Goal: Information Seeking & Learning: Learn about a topic

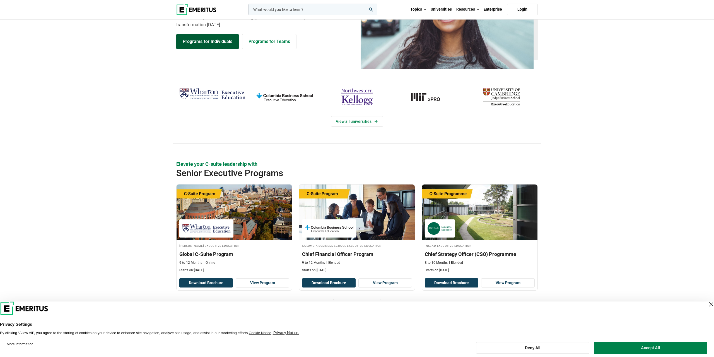
scroll to position [57, 0]
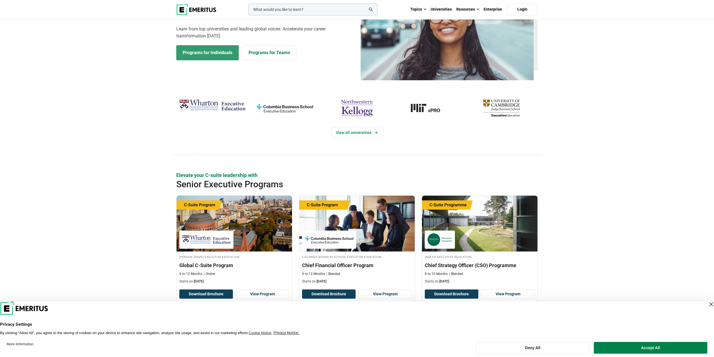
click at [188, 52] on link "Programs for Individuals" at bounding box center [207, 52] width 62 height 15
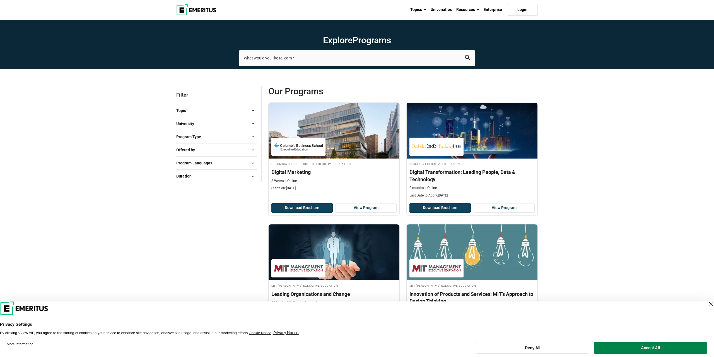
click at [235, 110] on button "Topic" at bounding box center [216, 110] width 81 height 8
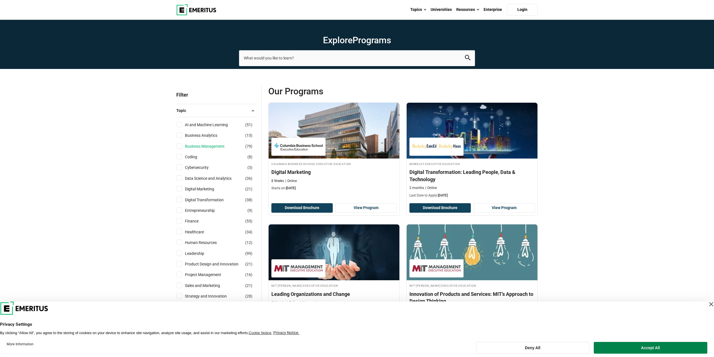
click at [215, 144] on link "Business Management" at bounding box center [210, 146] width 51 height 6
checkbox input "true"
click at [236, 110] on button "Topic" at bounding box center [216, 110] width 81 height 8
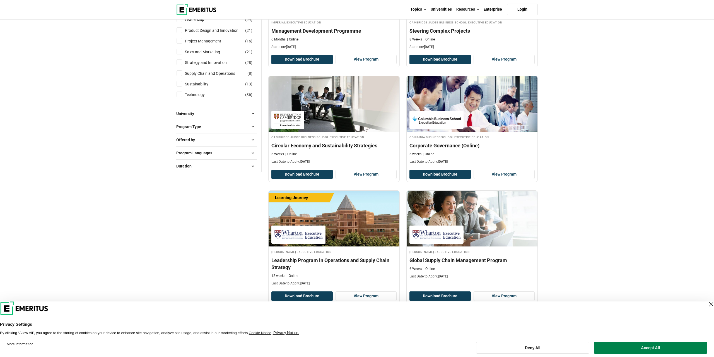
scroll to position [370, 0]
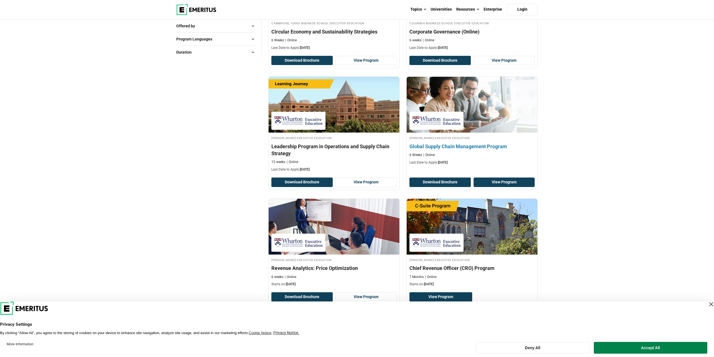
click at [499, 178] on link "View Program" at bounding box center [504, 181] width 61 height 9
